Goal: Information Seeking & Learning: Learn about a topic

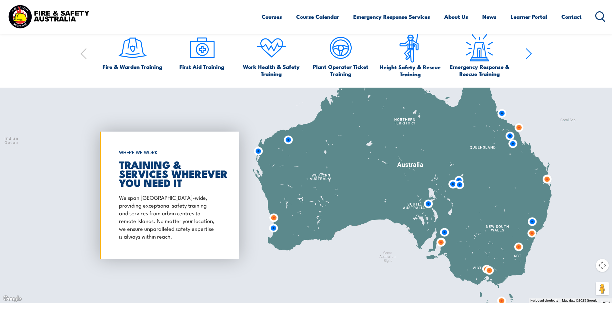
scroll to position [387, 0]
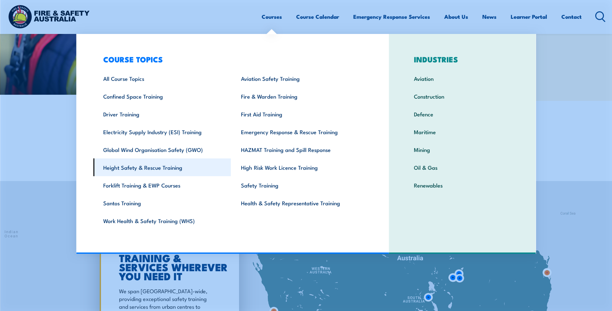
click at [144, 174] on link "Height Safety & Rescue Training" at bounding box center [162, 167] width 138 height 18
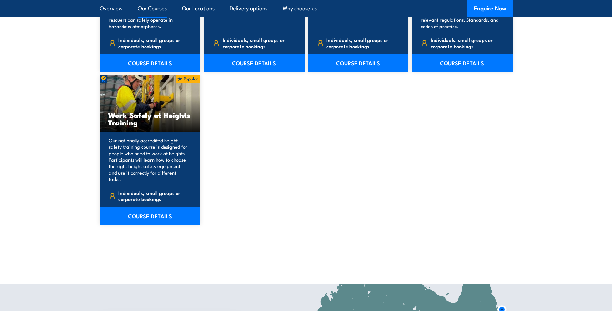
scroll to position [743, 0]
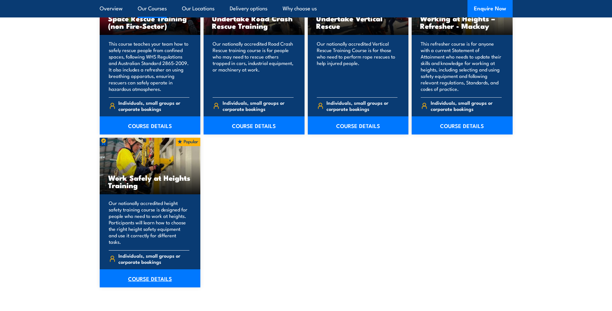
click at [147, 270] on link "COURSE DETAILS" at bounding box center [150, 278] width 101 height 18
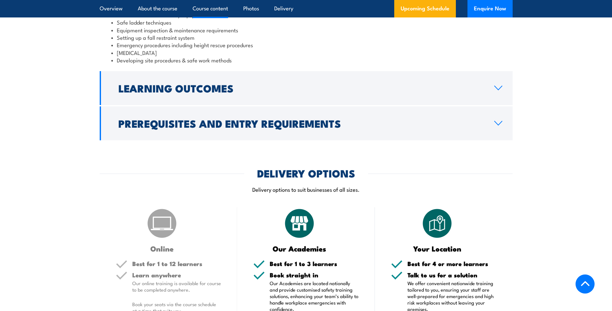
scroll to position [613, 0]
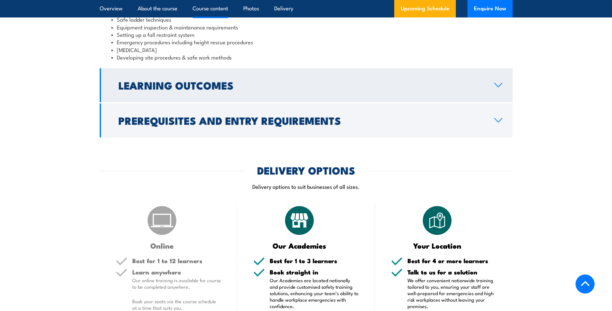
click at [290, 86] on h2 "Learning Outcomes" at bounding box center [301, 84] width 366 height 9
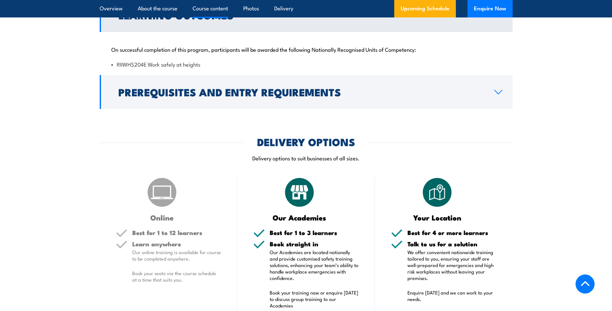
scroll to position [549, 0]
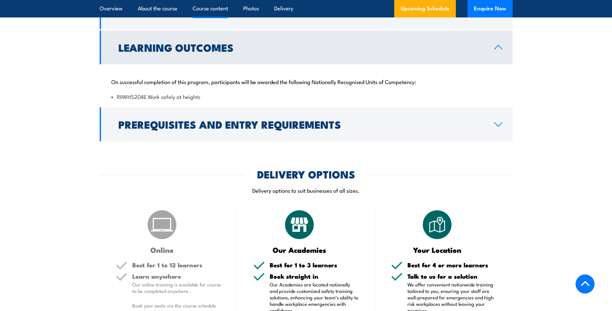
click at [256, 54] on link "Learning Outcomes" at bounding box center [306, 47] width 413 height 34
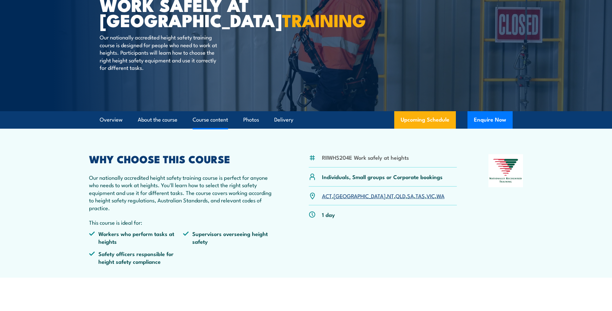
scroll to position [0, 0]
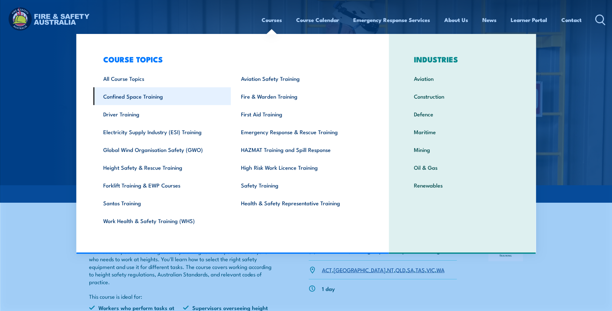
click at [128, 98] on link "Confined Space Training" at bounding box center [162, 96] width 138 height 18
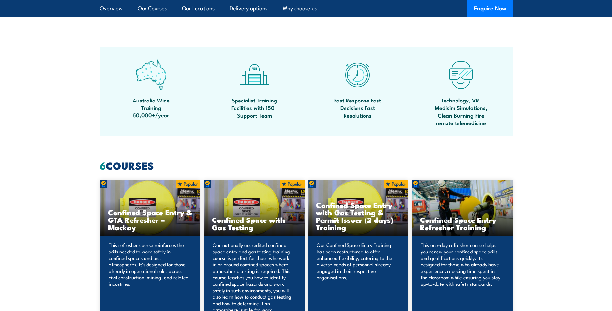
scroll to position [452, 0]
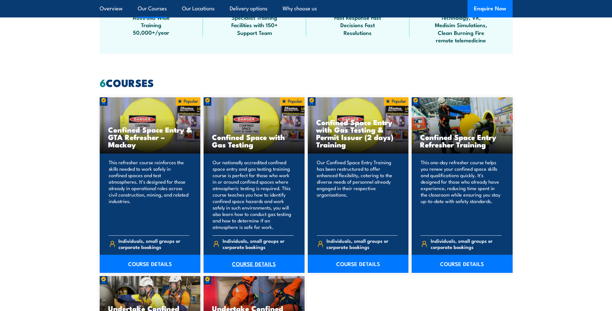
click at [253, 260] on link "COURSE DETAILS" at bounding box center [254, 263] width 101 height 18
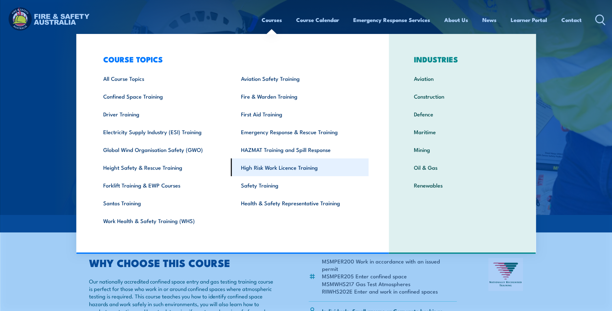
click at [274, 164] on link "High Risk Work Licence Training" at bounding box center [300, 167] width 138 height 18
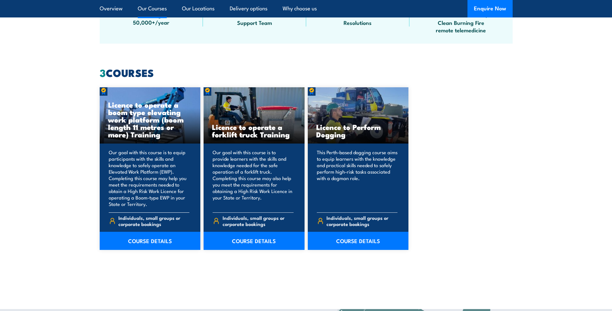
scroll to position [517, 0]
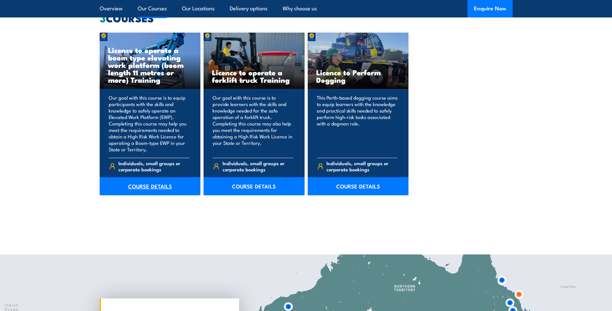
click at [137, 184] on link "COURSE DETAILS" at bounding box center [150, 186] width 101 height 18
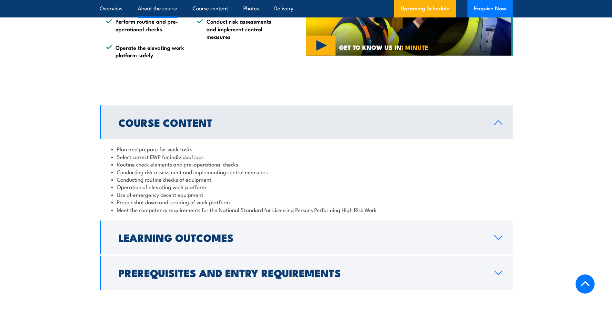
scroll to position [581, 0]
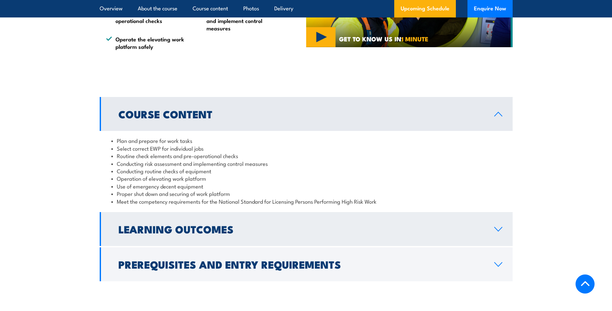
click at [290, 230] on h2 "Learning Outcomes" at bounding box center [301, 228] width 366 height 9
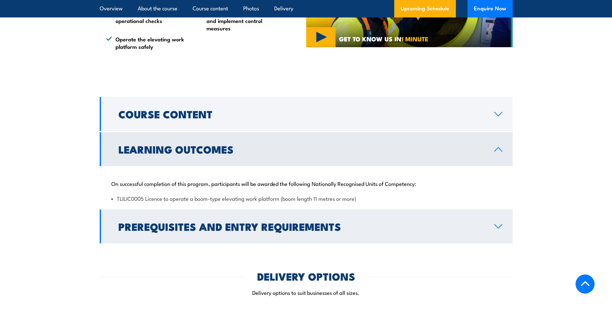
click at [262, 235] on link "Prerequisites and Entry Requirements" at bounding box center [306, 226] width 413 height 34
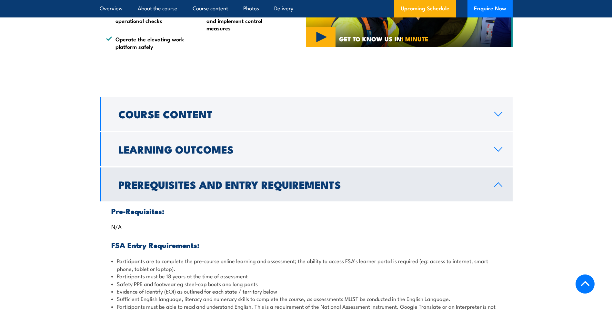
click at [231, 189] on h2 "Prerequisites and Entry Requirements" at bounding box center [301, 184] width 366 height 9
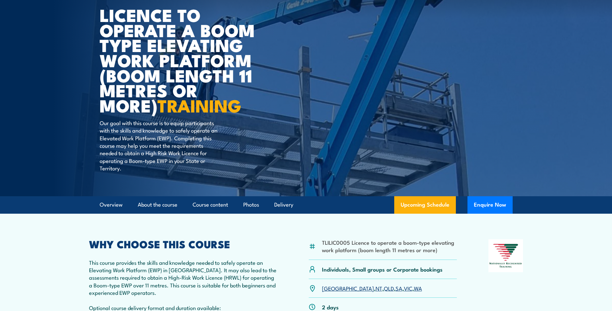
scroll to position [65, 0]
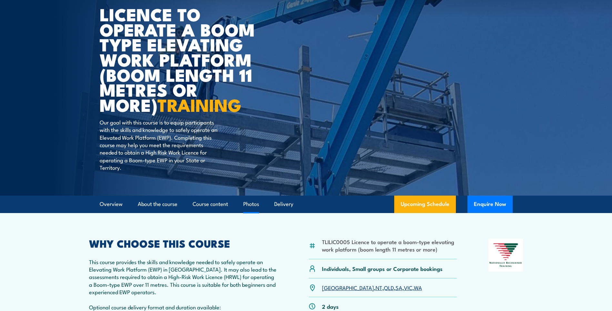
click at [248, 207] on link "Photos" at bounding box center [251, 203] width 16 height 17
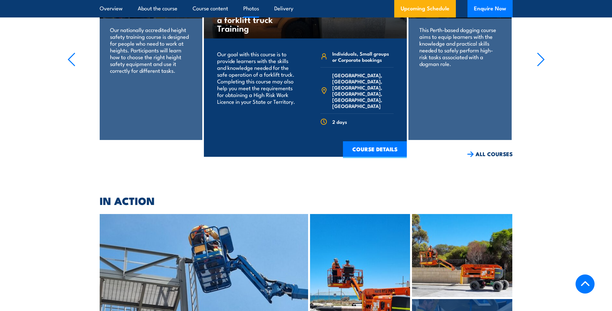
scroll to position [1757, 0]
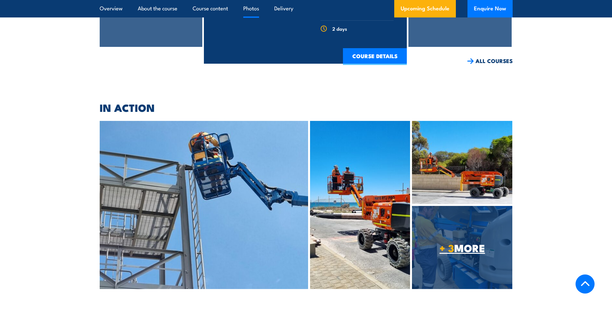
click at [459, 243] on span "+ 3 MORE" at bounding box center [462, 247] width 100 height 9
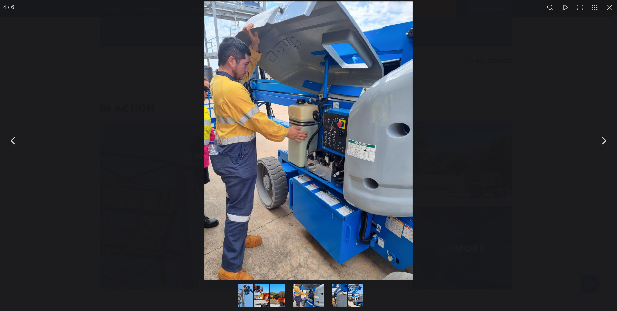
click at [602, 148] on button "You can close this modal content with the ESC key" at bounding box center [604, 140] width 16 height 16
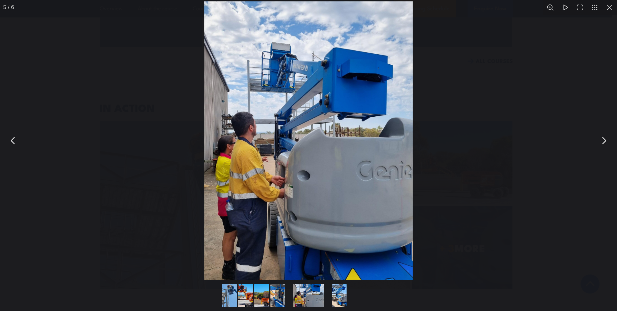
click at [602, 148] on button "You can close this modal content with the ESC key" at bounding box center [604, 140] width 16 height 16
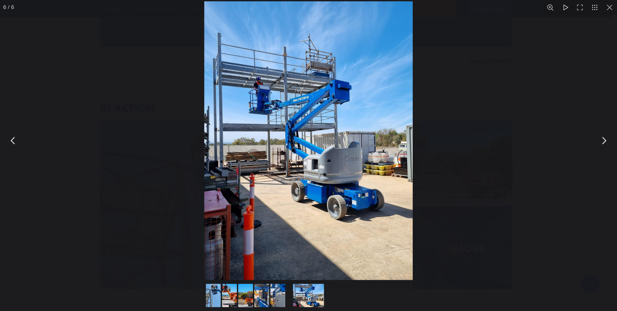
click at [602, 148] on button "You can close this modal content with the ESC key" at bounding box center [604, 140] width 16 height 16
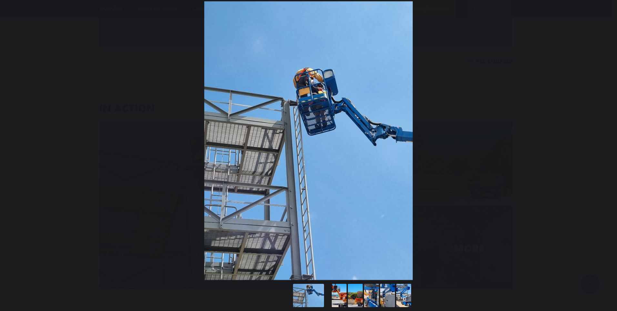
click at [602, 148] on button "You can close this modal content with the ESC key" at bounding box center [604, 140] width 16 height 16
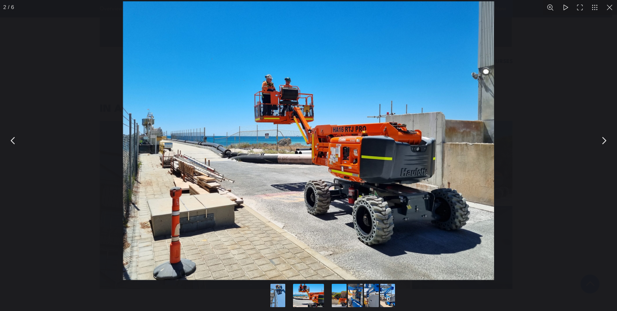
click at [604, 140] on button "You can close this modal content with the ESC key" at bounding box center [604, 140] width 16 height 16
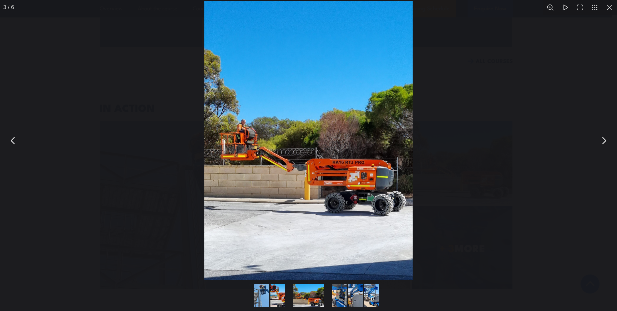
click at [604, 139] on button "You can close this modal content with the ESC key" at bounding box center [604, 140] width 16 height 16
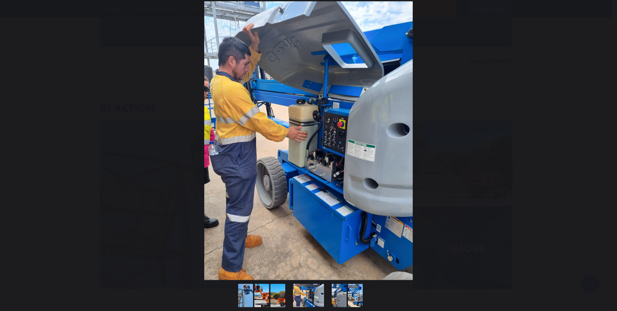
click at [604, 139] on button "You can close this modal content with the ESC key" at bounding box center [604, 140] width 16 height 16
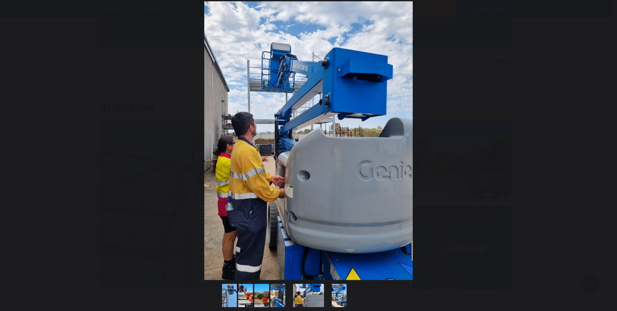
click at [604, 139] on button "You can close this modal content with the ESC key" at bounding box center [604, 140] width 16 height 16
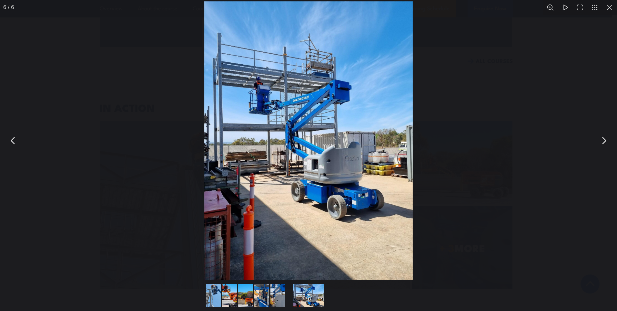
click at [607, 139] on button "You can close this modal content with the ESC key" at bounding box center [604, 140] width 16 height 16
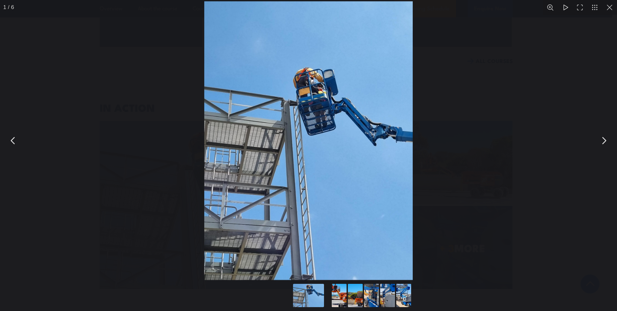
click at [606, 140] on button "You can close this modal content with the ESC key" at bounding box center [604, 140] width 16 height 16
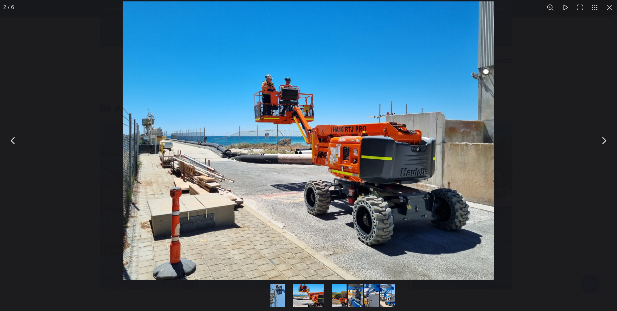
click at [606, 140] on button "You can close this modal content with the ESC key" at bounding box center [604, 140] width 16 height 16
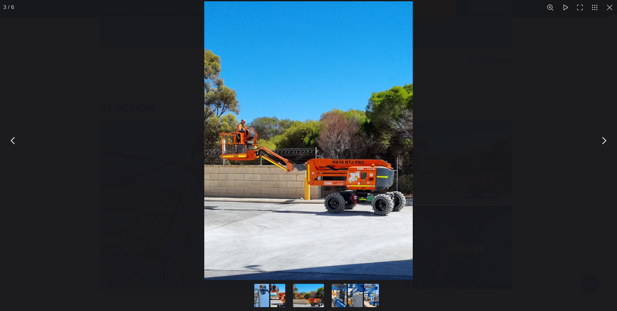
click at [606, 140] on button "You can close this modal content with the ESC key" at bounding box center [604, 140] width 16 height 16
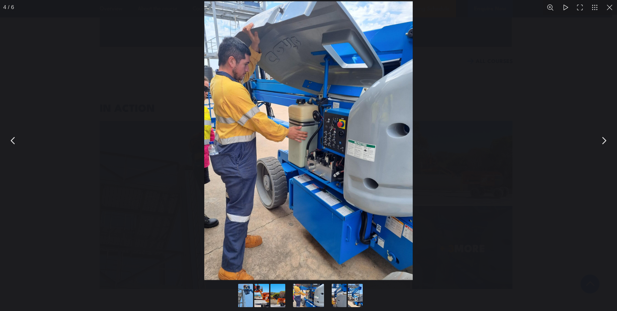
click at [606, 140] on button "You can close this modal content with the ESC key" at bounding box center [604, 140] width 16 height 16
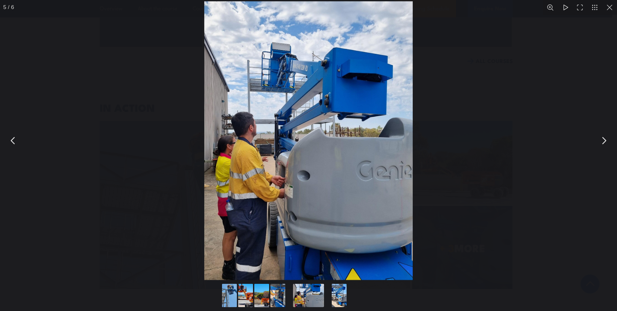
click at [602, 139] on button "You can close this modal content with the ESC key" at bounding box center [604, 140] width 16 height 16
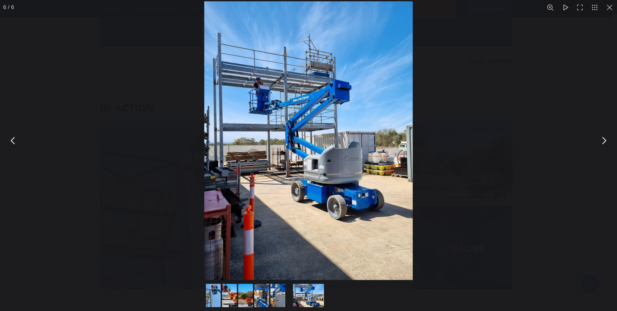
click at [15, 141] on button "You can close this modal content with the ESC key" at bounding box center [13, 140] width 16 height 16
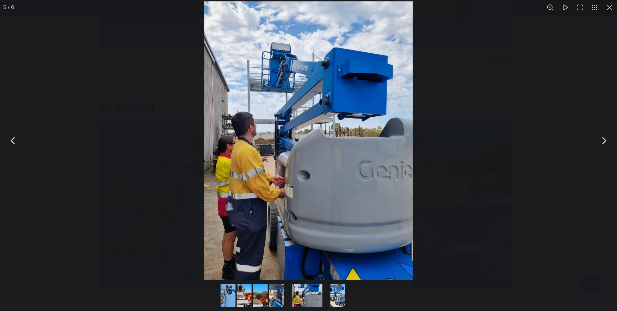
click at [15, 141] on button "You can close this modal content with the ESC key" at bounding box center [13, 140] width 16 height 16
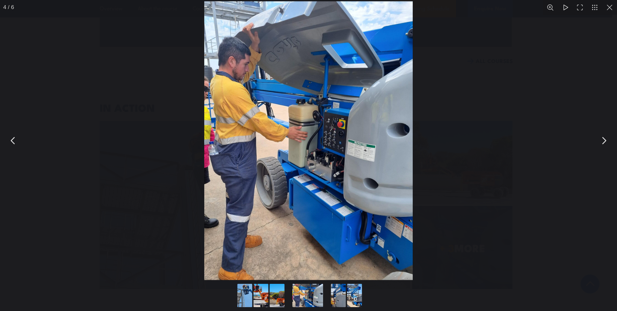
click at [15, 141] on button "You can close this modal content with the ESC key" at bounding box center [13, 140] width 16 height 16
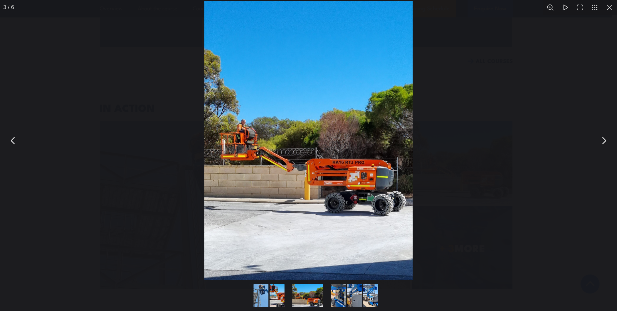
click at [15, 141] on button "You can close this modal content with the ESC key" at bounding box center [13, 140] width 16 height 16
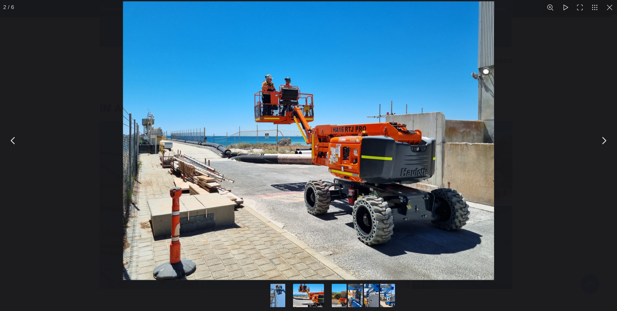
click at [608, 9] on button "You can close this modal content with the ESC key" at bounding box center [609, 7] width 15 height 15
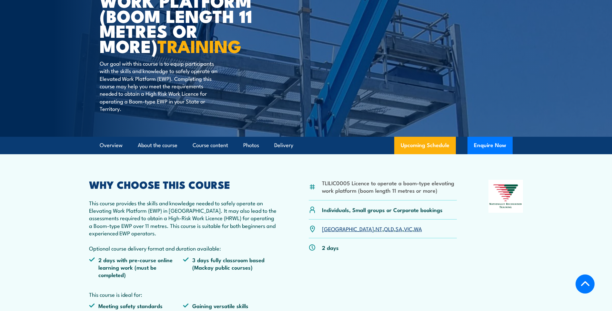
scroll to position [116, 0]
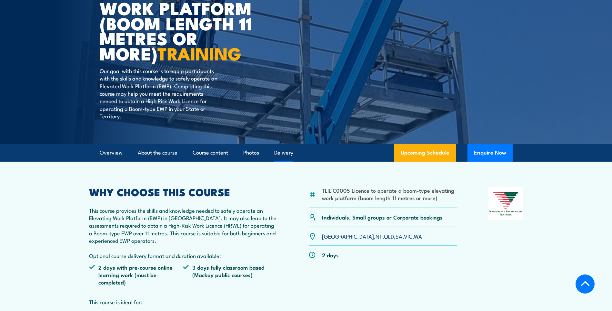
click at [290, 157] on link "Delivery" at bounding box center [283, 152] width 19 height 17
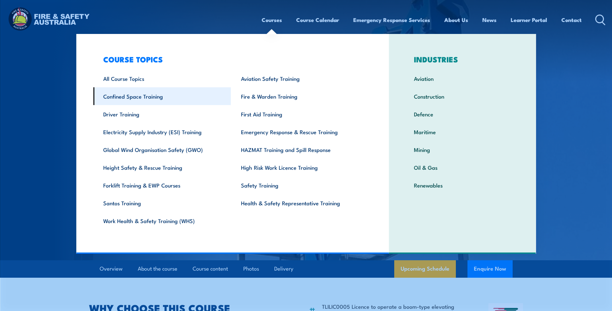
click at [109, 101] on link "Confined Space Training" at bounding box center [162, 96] width 138 height 18
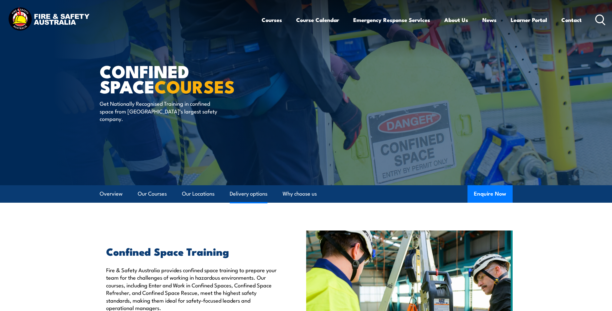
click at [252, 195] on link "Delivery options" at bounding box center [249, 193] width 38 height 17
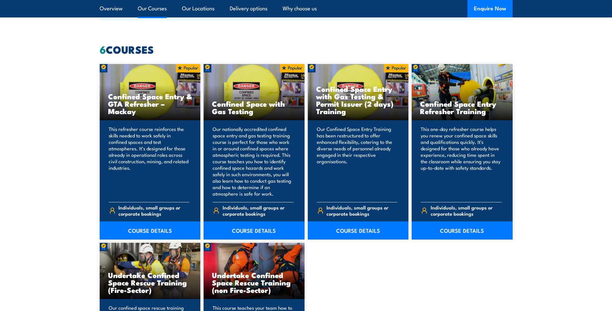
scroll to position [485, 0]
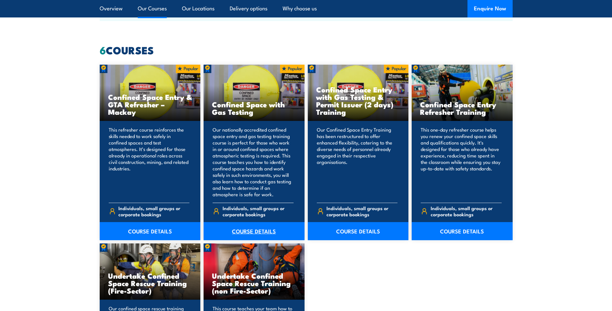
click at [243, 232] on link "COURSE DETAILS" at bounding box center [254, 231] width 101 height 18
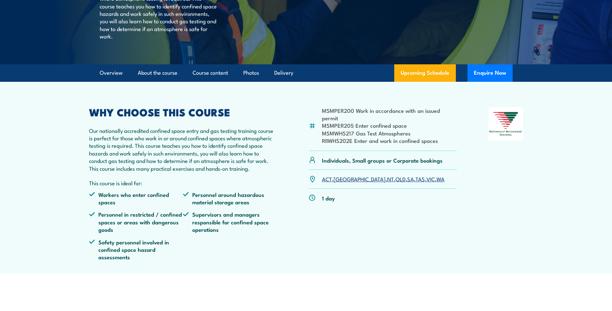
scroll to position [65, 0]
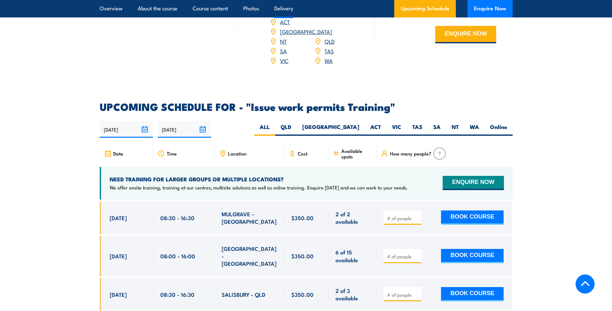
scroll to position [1033, 0]
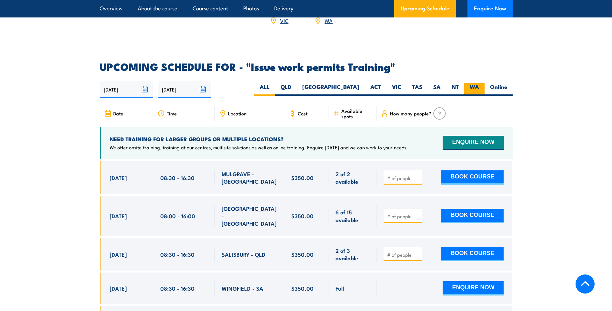
click at [473, 83] on label "WA" at bounding box center [475, 89] width 20 height 13
click at [479, 83] on input "WA" at bounding box center [481, 85] width 4 height 4
radio input "true"
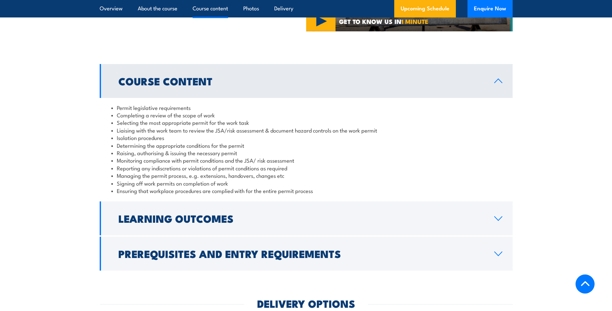
scroll to position [665, 0]
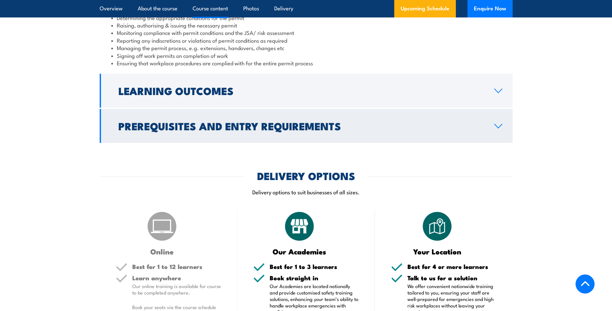
click at [502, 128] on link "Prerequisites and Entry Requirements" at bounding box center [306, 126] width 413 height 34
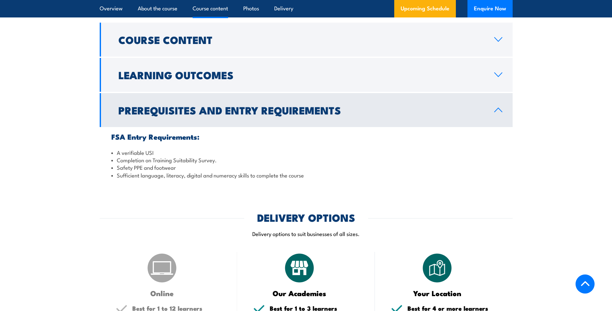
scroll to position [579, 0]
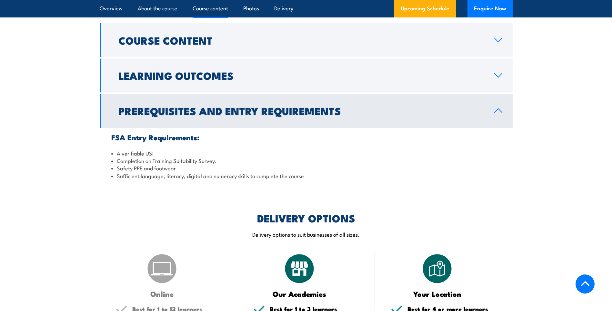
click at [501, 110] on icon at bounding box center [498, 110] width 9 height 5
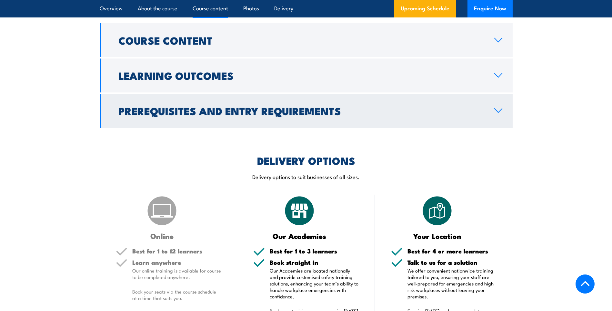
click at [499, 105] on link "Prerequisites and Entry Requirements" at bounding box center [306, 111] width 413 height 34
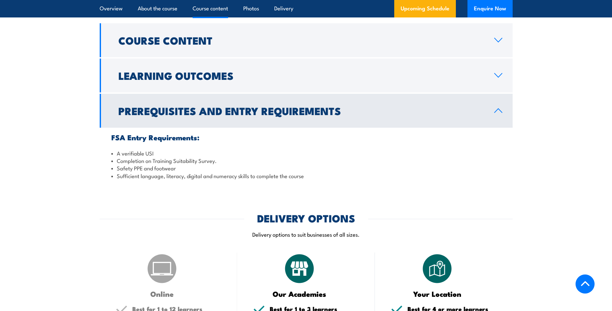
click at [499, 105] on link "Prerequisites and Entry Requirements" at bounding box center [306, 111] width 413 height 34
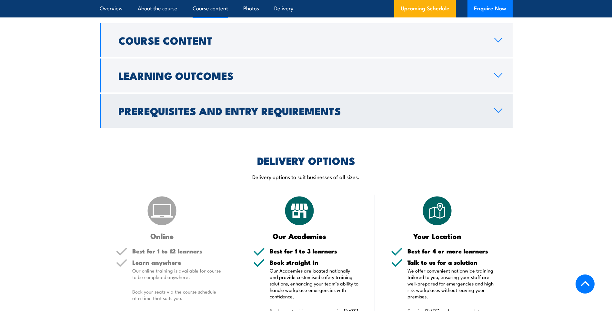
click at [497, 105] on link "Prerequisites and Entry Requirements" at bounding box center [306, 111] width 413 height 34
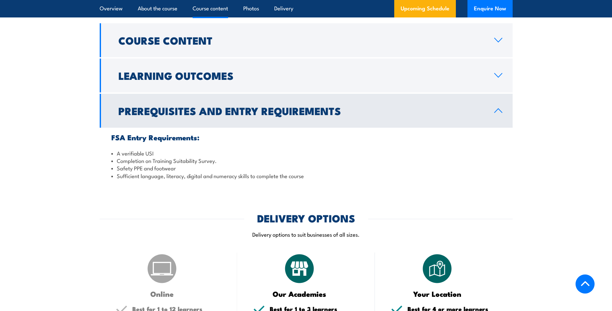
click at [497, 105] on link "Prerequisites and Entry Requirements" at bounding box center [306, 111] width 413 height 34
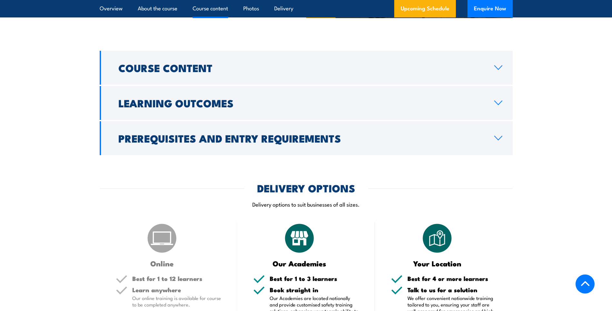
scroll to position [514, 0]
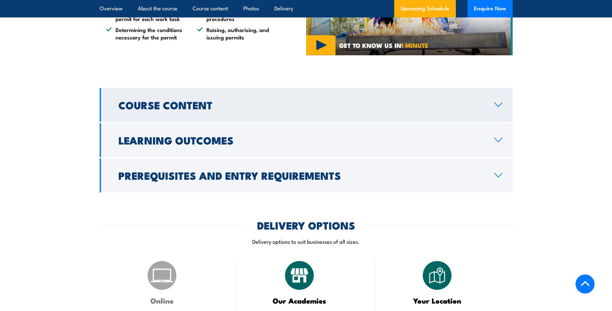
click at [502, 99] on link "Course Content" at bounding box center [306, 105] width 413 height 34
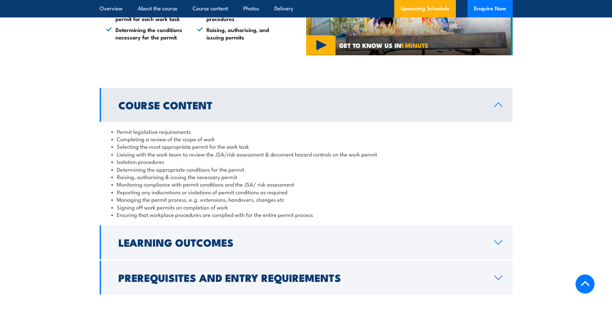
click at [502, 99] on link "Course Content" at bounding box center [306, 105] width 413 height 34
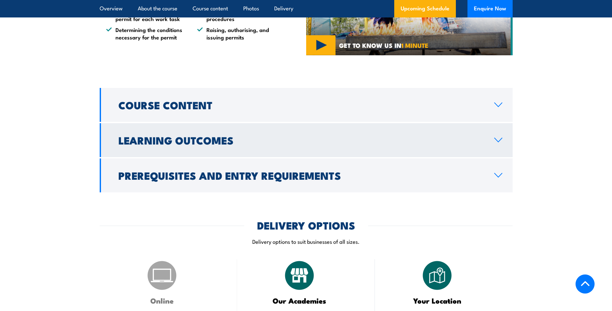
click at [500, 135] on link "Learning Outcomes" at bounding box center [306, 140] width 413 height 34
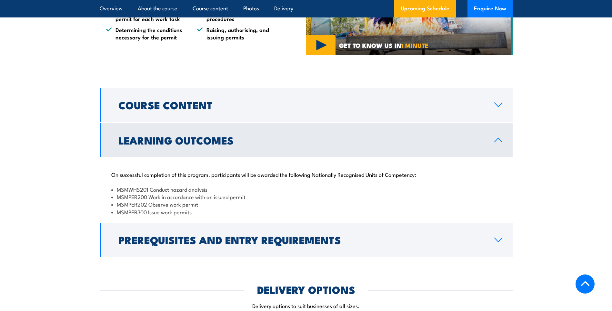
click at [500, 135] on link "Learning Outcomes" at bounding box center [306, 140] width 413 height 34
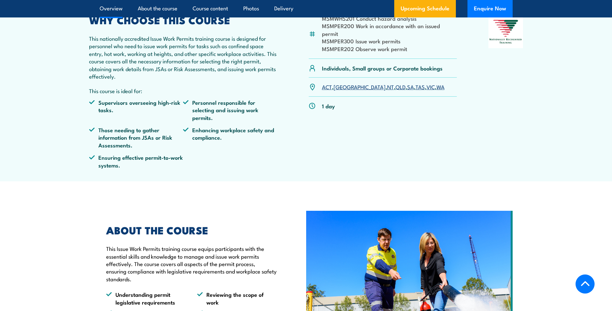
scroll to position [191, 0]
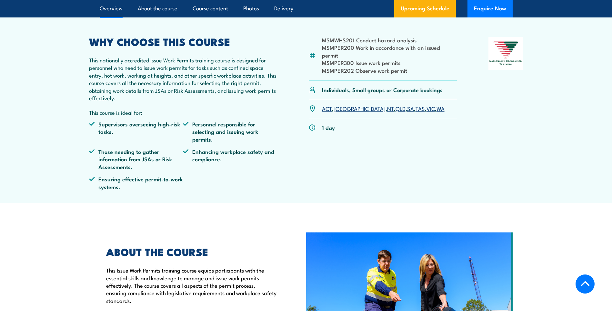
click at [33, 149] on section "MSMWHS201 Conduct hazard analysis MSMPER200 Work in accordance with an issued p…" at bounding box center [306, 106] width 612 height 191
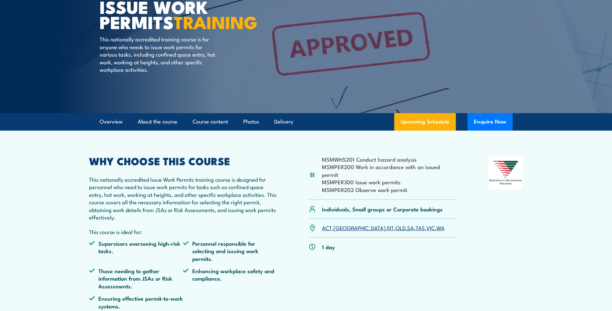
scroll to position [0, 0]
